Goal: Task Accomplishment & Management: Use online tool/utility

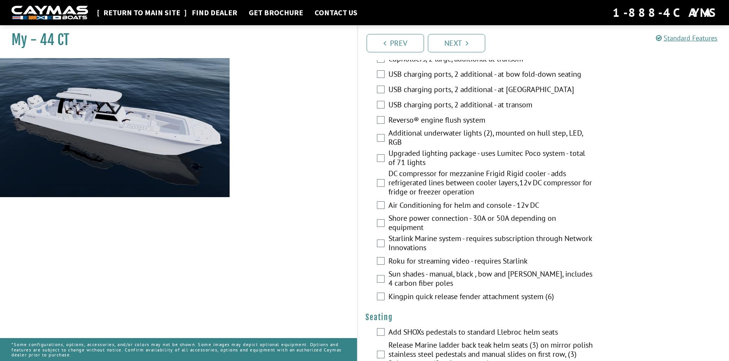
scroll to position [323, 0]
click at [156, 14] on link "Return to main site" at bounding box center [141, 13] width 85 height 10
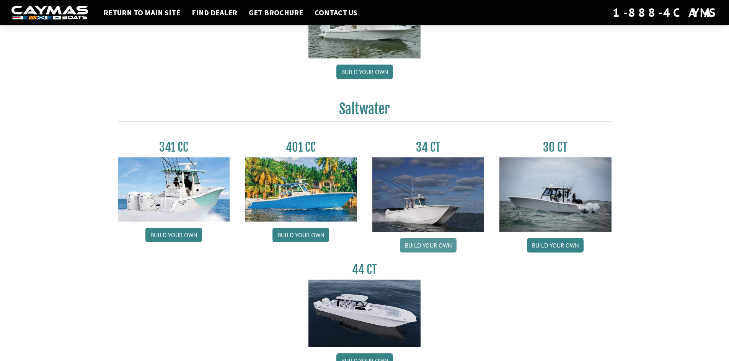
click at [417, 243] on link "Build your own" at bounding box center [428, 245] width 57 height 15
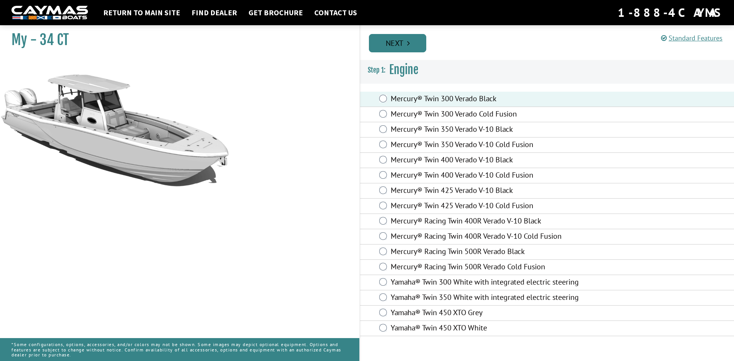
click at [401, 44] on link "Next" at bounding box center [397, 43] width 57 height 18
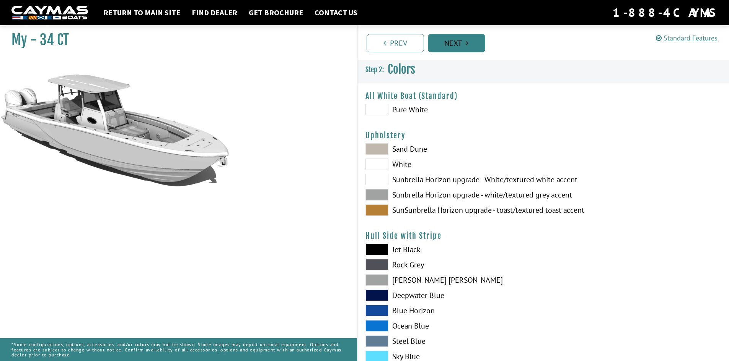
click at [452, 44] on link "Next" at bounding box center [456, 43] width 57 height 18
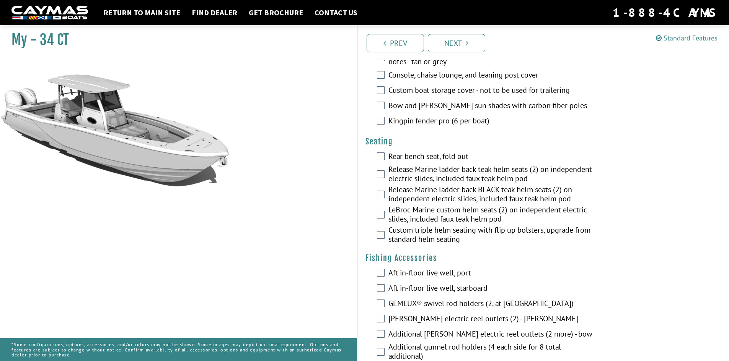
scroll to position [574, 0]
click at [166, 11] on link "Return to main site" at bounding box center [141, 13] width 85 height 10
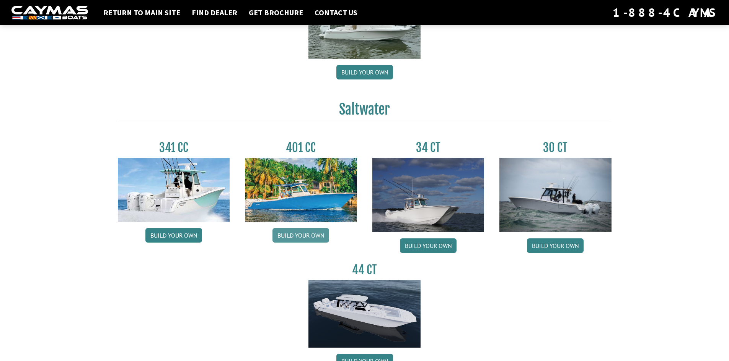
click at [302, 234] on link "Build your own" at bounding box center [300, 235] width 57 height 15
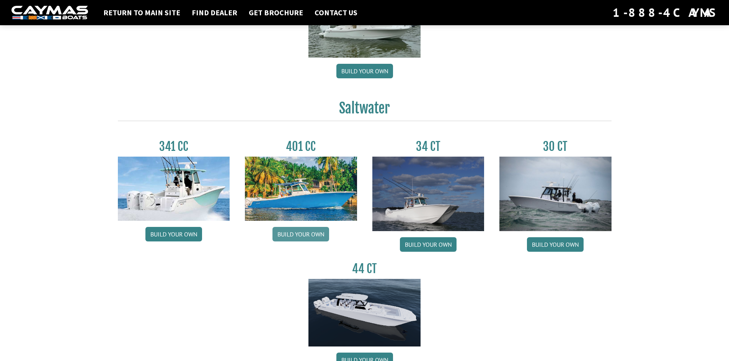
scroll to position [267, 0]
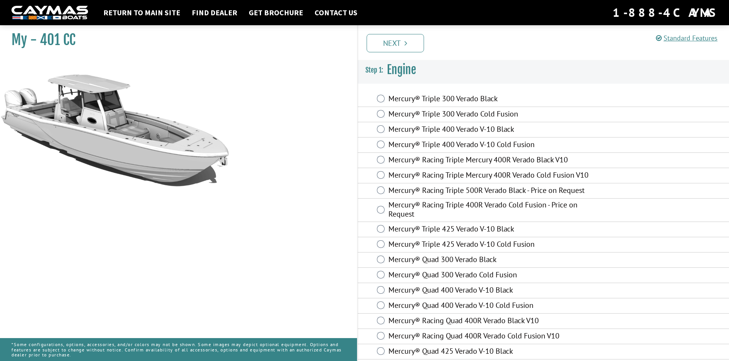
click at [388, 106] on div "Mercury® Triple 300 Verado Black" at bounding box center [543, 99] width 371 height 15
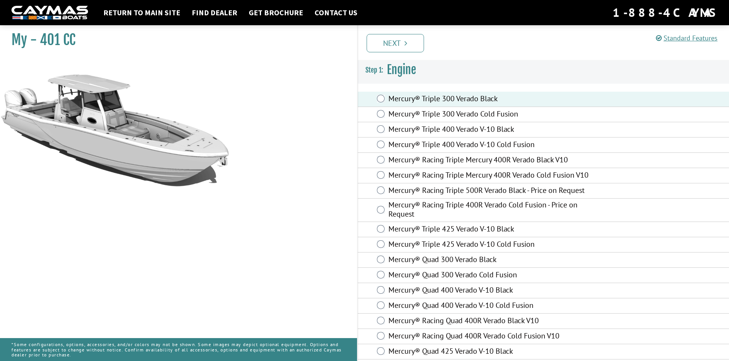
click at [410, 29] on div "Prev Next" at bounding box center [543, 42] width 372 height 35
click at [409, 37] on link "Next" at bounding box center [394, 43] width 57 height 18
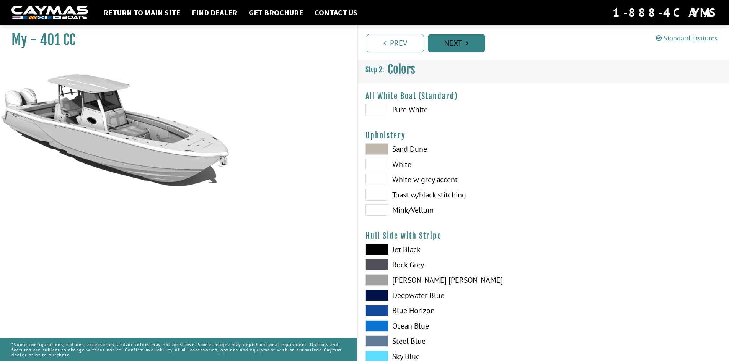
click at [448, 44] on link "Next" at bounding box center [456, 43] width 57 height 18
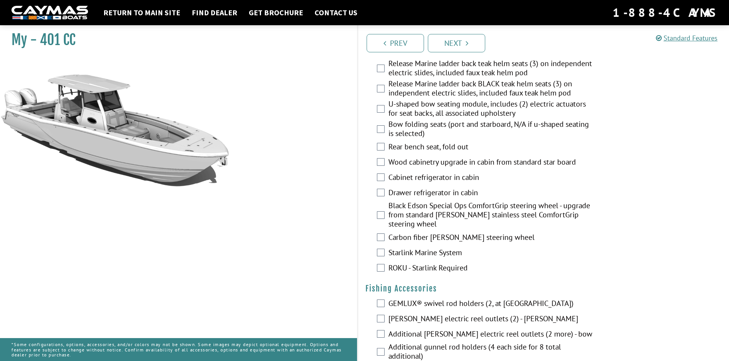
scroll to position [726, 0]
click at [145, 13] on link "Return to main site" at bounding box center [141, 13] width 85 height 10
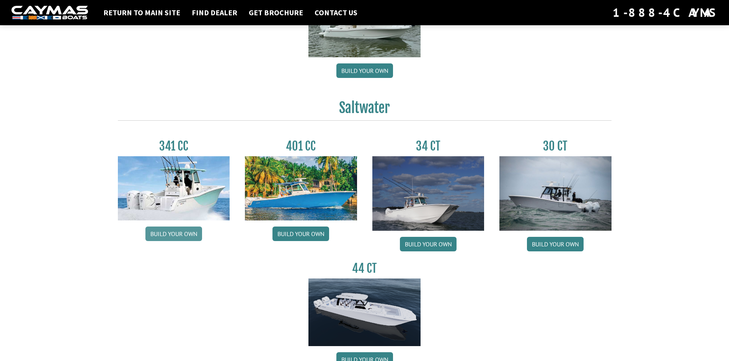
scroll to position [268, 0]
click at [181, 233] on link "Build your own" at bounding box center [173, 233] width 57 height 15
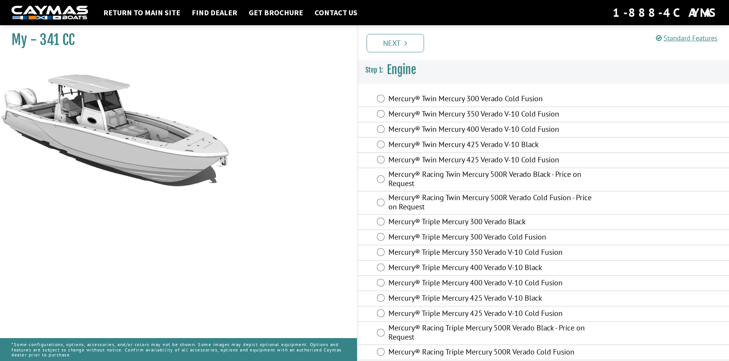
click at [376, 98] on div "Mercury® Twin Mercury 300 Verado Cold Fusion" at bounding box center [543, 99] width 371 height 15
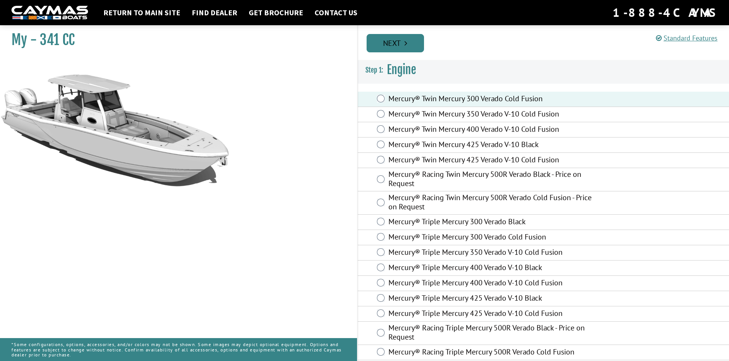
click at [396, 48] on link "Next" at bounding box center [394, 43] width 57 height 18
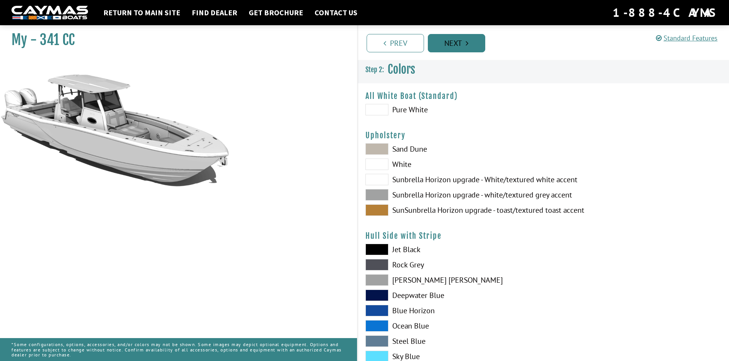
click at [451, 44] on link "Next" at bounding box center [456, 43] width 57 height 18
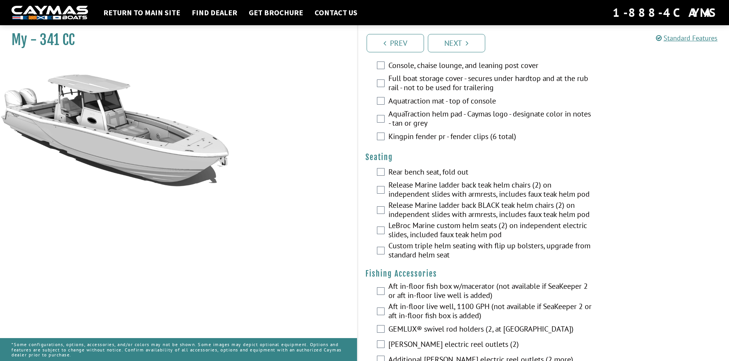
scroll to position [573, 0]
click at [156, 13] on link "Return to main site" at bounding box center [141, 13] width 85 height 10
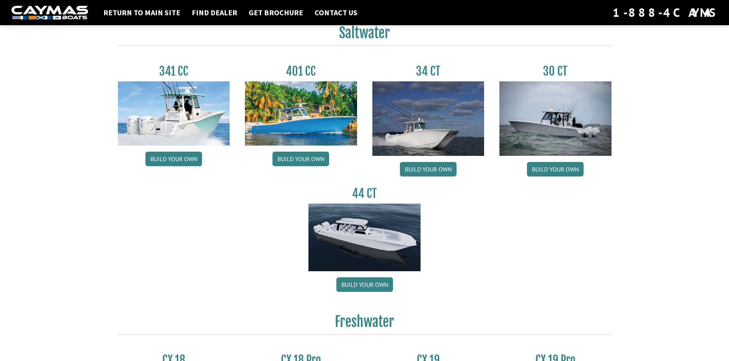
scroll to position [344, 0]
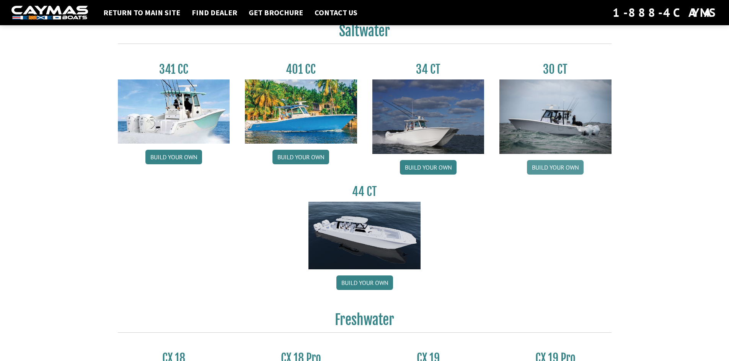
click at [537, 170] on link "Build your own" at bounding box center [555, 167] width 57 height 15
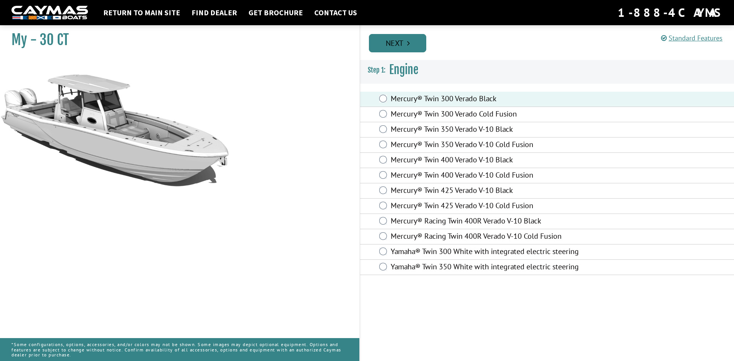
click at [399, 50] on link "Next" at bounding box center [397, 43] width 57 height 18
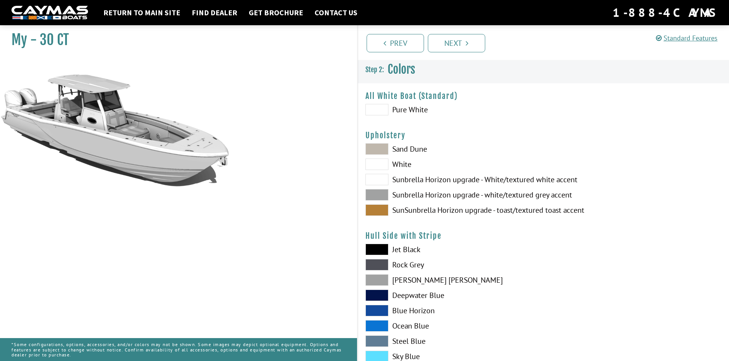
drag, startPoint x: 451, startPoint y: 53, endPoint x: 451, endPoint y: 59, distance: 6.5
click at [452, 53] on div "Prev Next" at bounding box center [543, 42] width 372 height 35
click at [460, 48] on link "Next" at bounding box center [456, 43] width 57 height 18
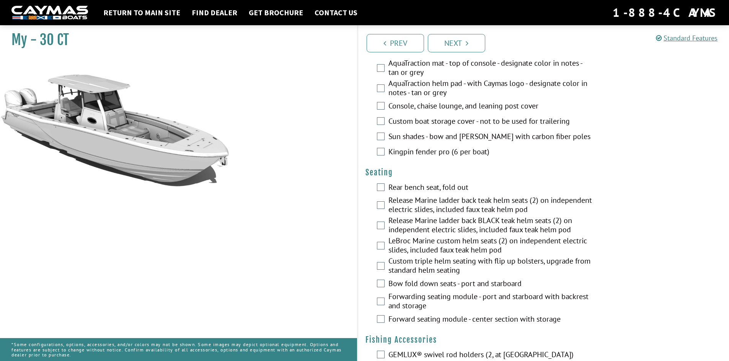
scroll to position [650, 0]
click at [144, 16] on link "Return to main site" at bounding box center [141, 13] width 85 height 10
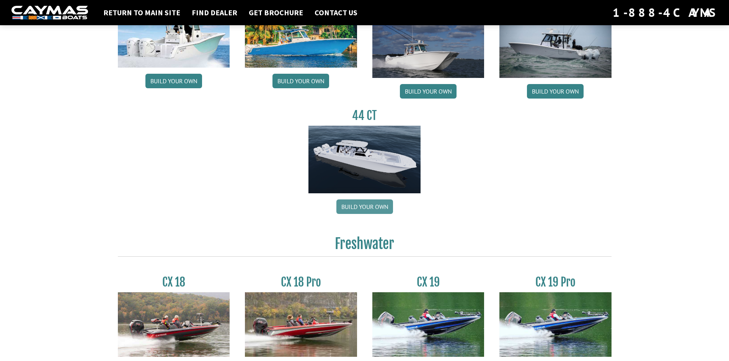
click at [365, 206] on link "Build your own" at bounding box center [364, 207] width 57 height 15
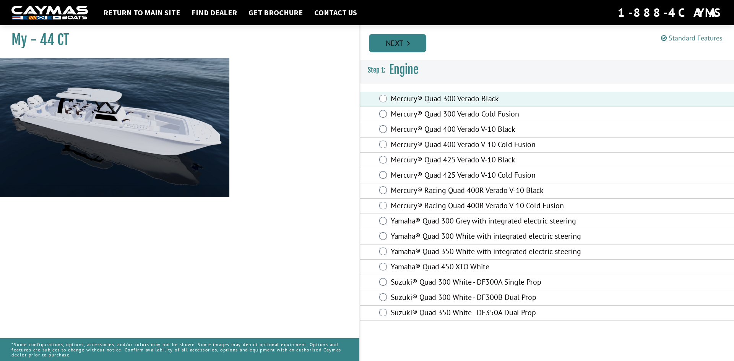
click at [390, 47] on link "Next" at bounding box center [397, 43] width 57 height 18
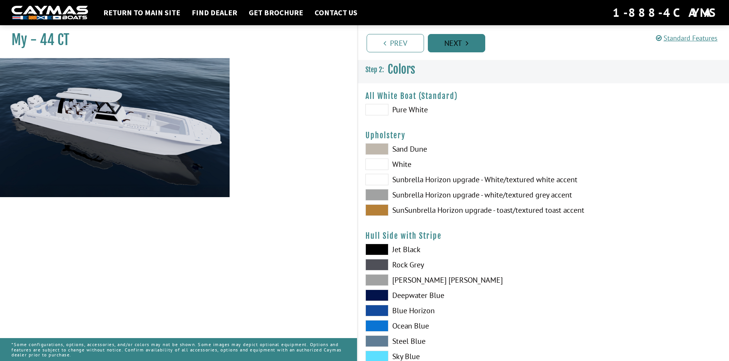
click at [450, 50] on link "Next" at bounding box center [456, 43] width 57 height 18
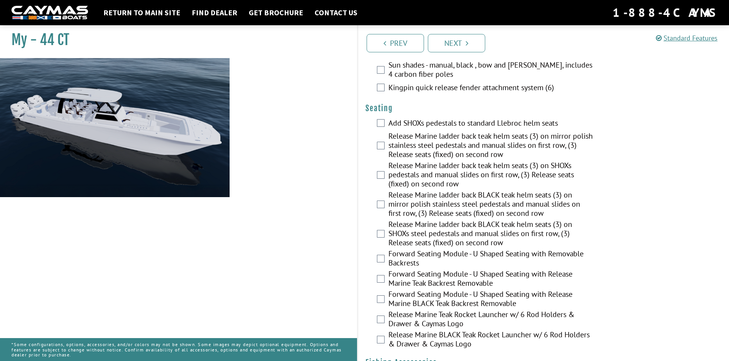
scroll to position [535, 0]
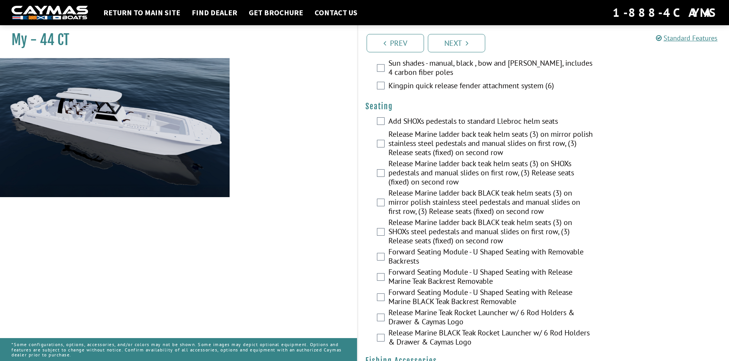
click at [143, 5] on nav "Return to main site Find Dealer Get Brochure Contact Us 1-888-4CAYMAS" at bounding box center [364, 12] width 706 height 17
click at [144, 12] on link "Return to main site" at bounding box center [141, 13] width 85 height 10
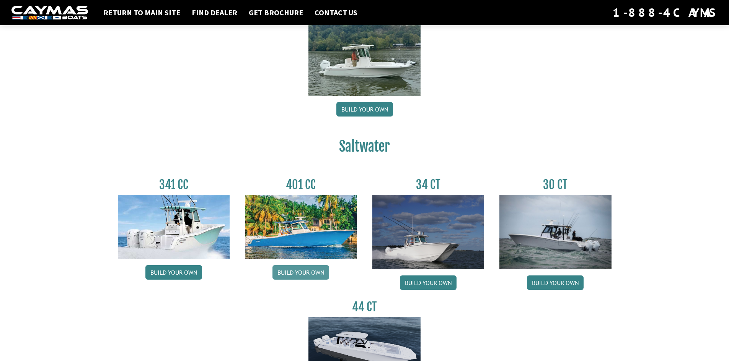
scroll to position [229, 0]
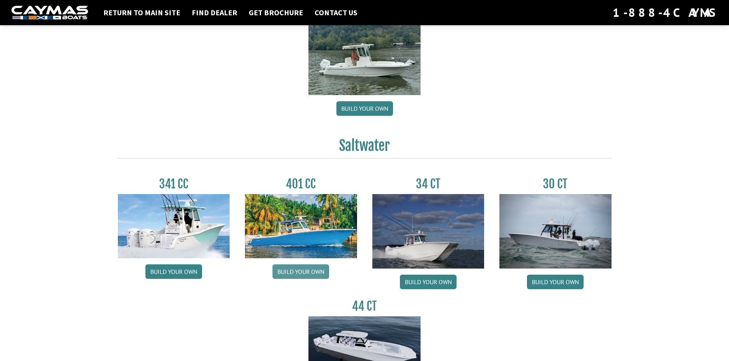
click at [315, 272] on link "Build your own" at bounding box center [300, 272] width 57 height 15
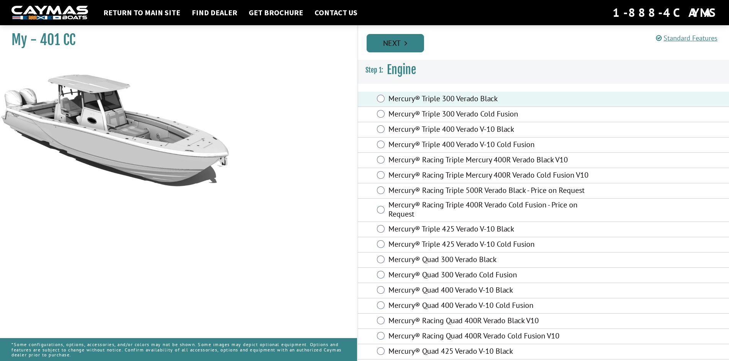
click at [400, 44] on link "Next" at bounding box center [394, 43] width 57 height 18
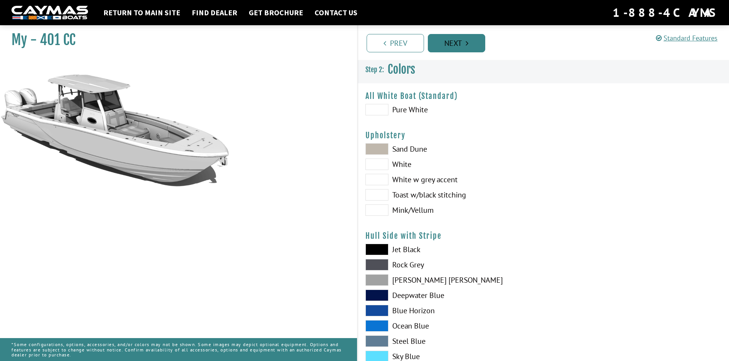
click at [446, 43] on link "Next" at bounding box center [456, 43] width 57 height 18
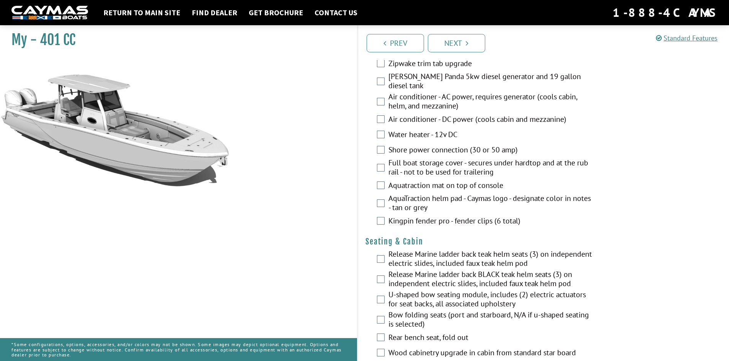
scroll to position [535, 0]
